Goal: Navigation & Orientation: Find specific page/section

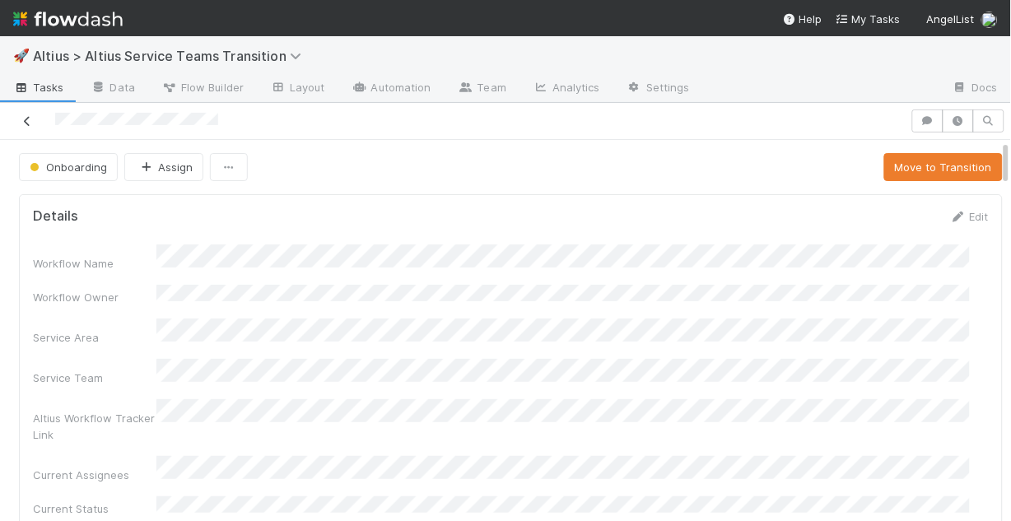
click at [24, 117] on icon at bounding box center [27, 121] width 16 height 11
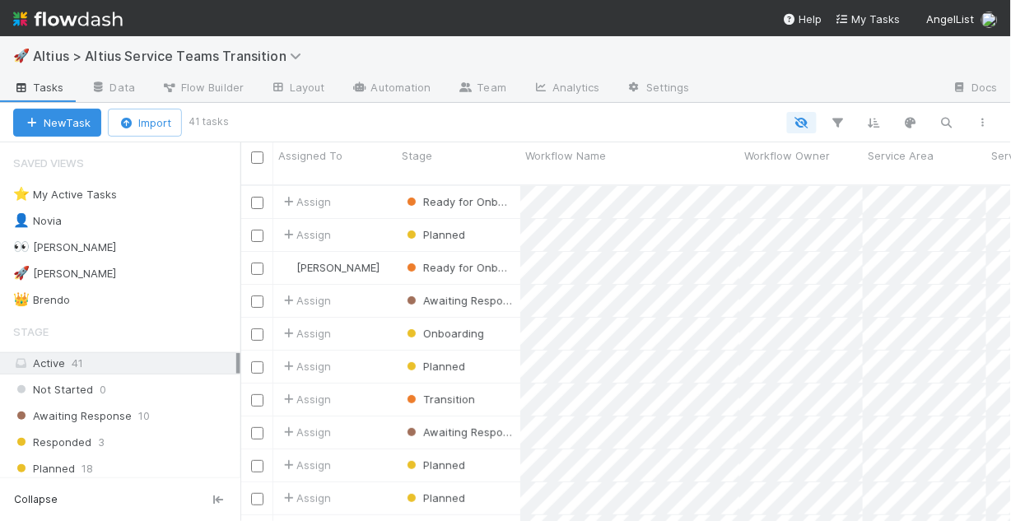
scroll to position [339, 761]
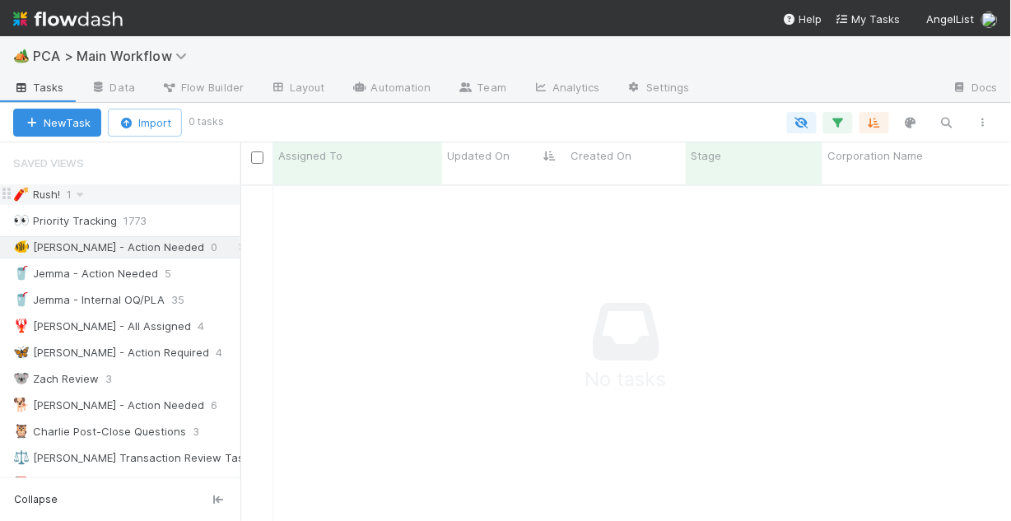
scroll to position [329, 761]
